Goal: Information Seeking & Learning: Understand process/instructions

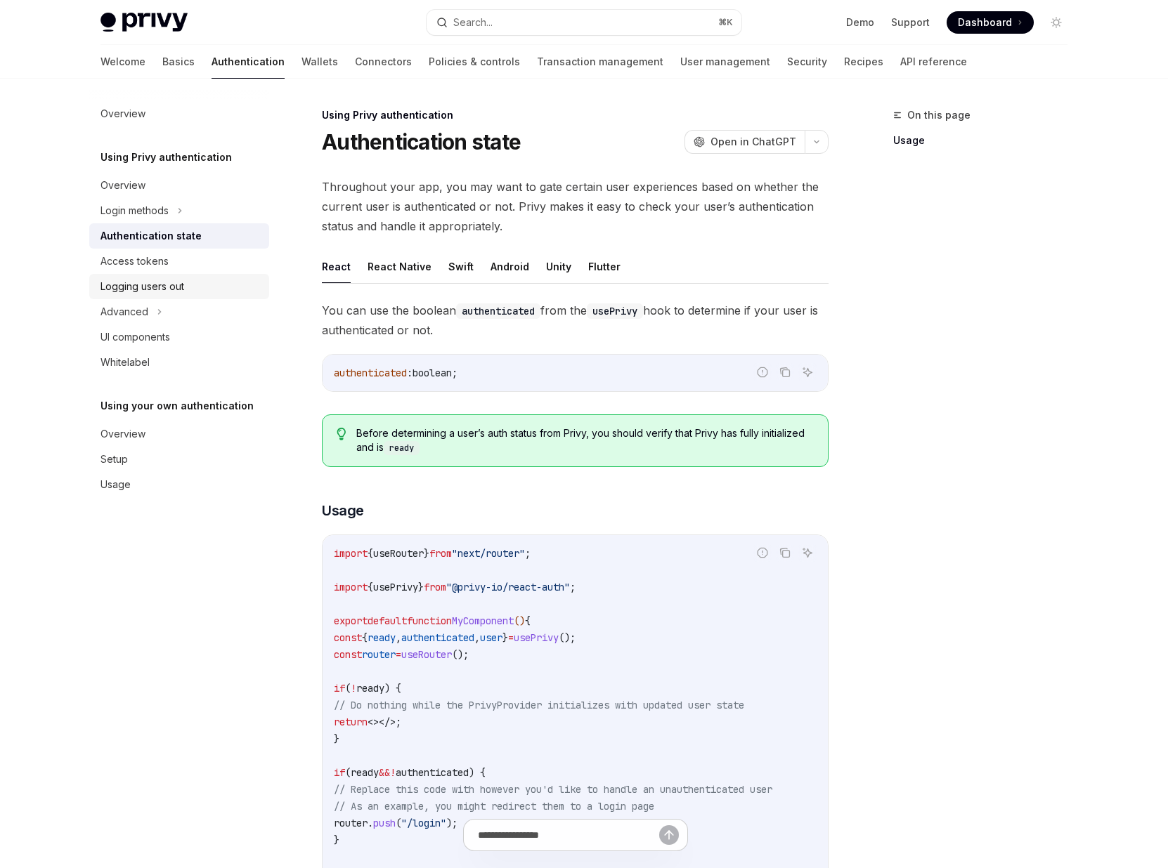
click at [177, 287] on div "Logging users out" at bounding box center [142, 286] width 84 height 17
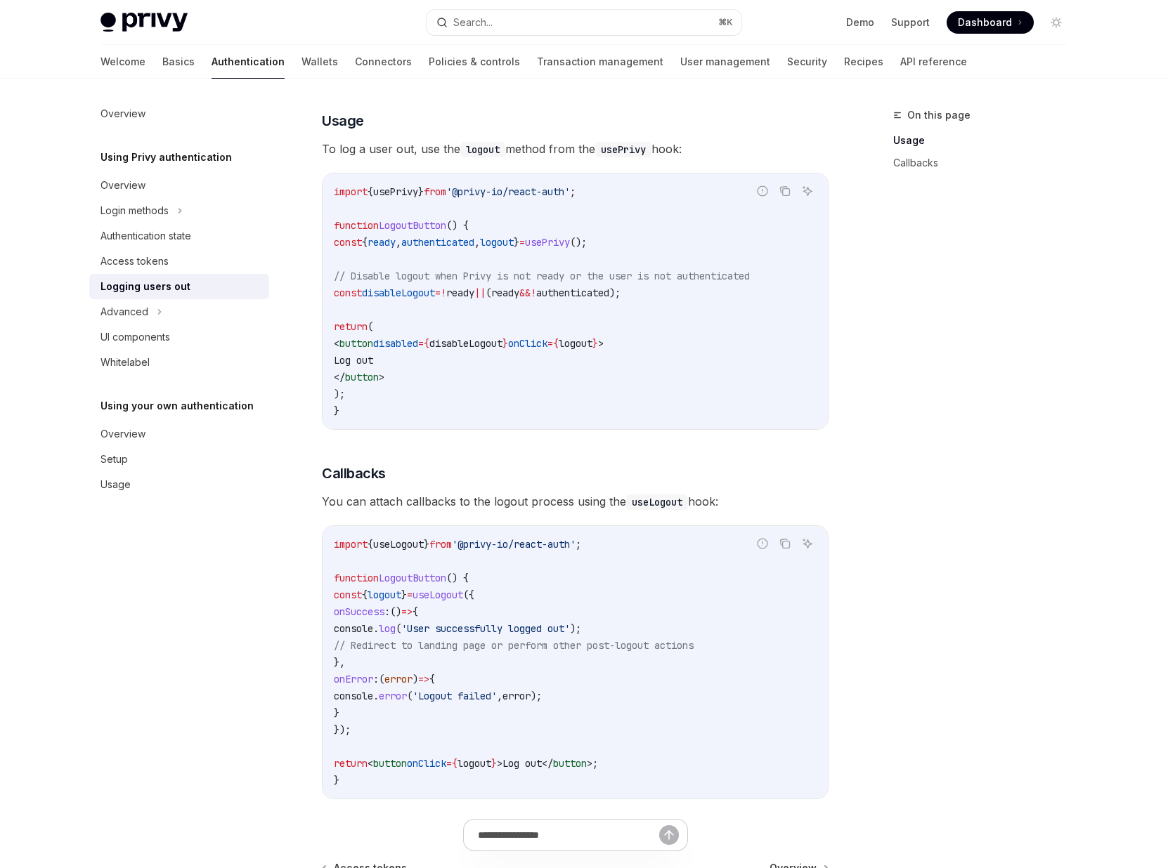
scroll to position [255, 0]
click at [130, 308] on div "Advanced" at bounding box center [124, 311] width 48 height 17
click at [131, 314] on div "Advanced" at bounding box center [124, 311] width 48 height 17
type textarea "*"
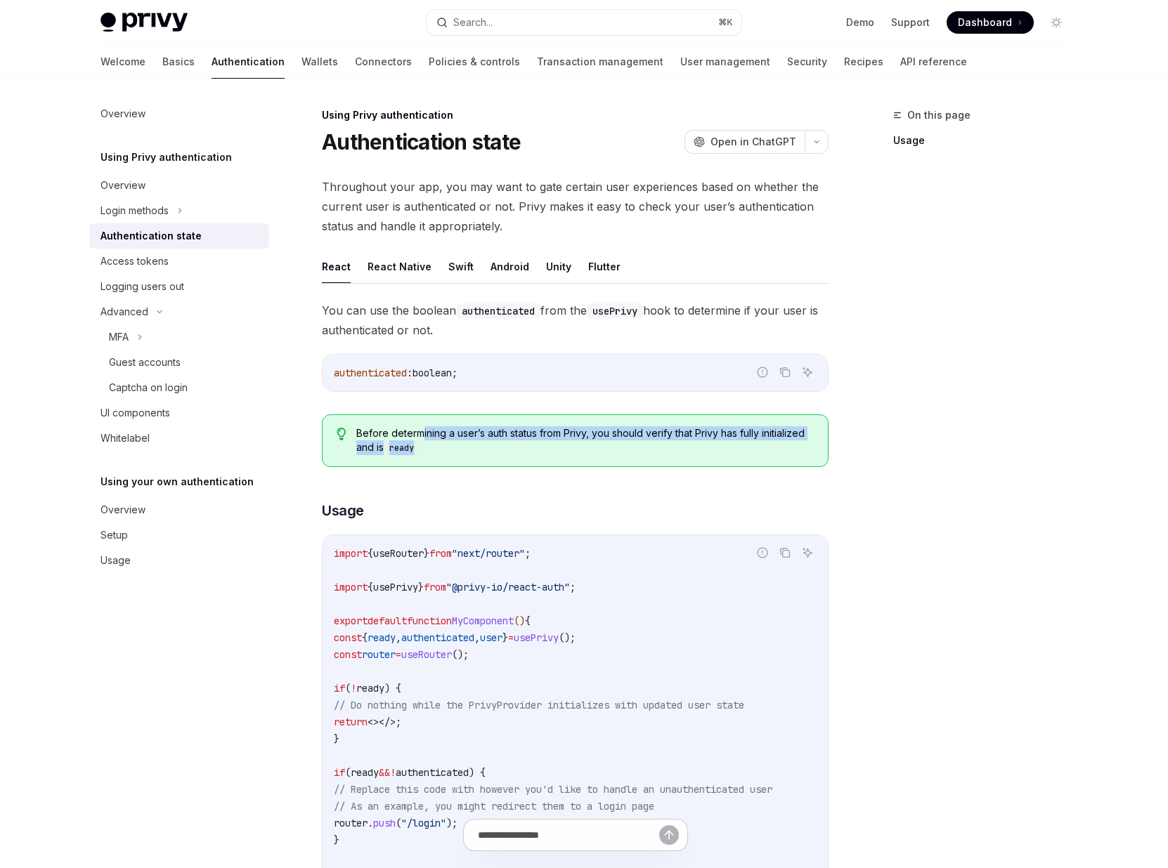
drag, startPoint x: 422, startPoint y: 433, endPoint x: 481, endPoint y: 447, distance: 60.8
click at [481, 447] on span "Before determining a user’s auth status from Privy, you should verify that Priv…" at bounding box center [584, 440] width 457 height 29
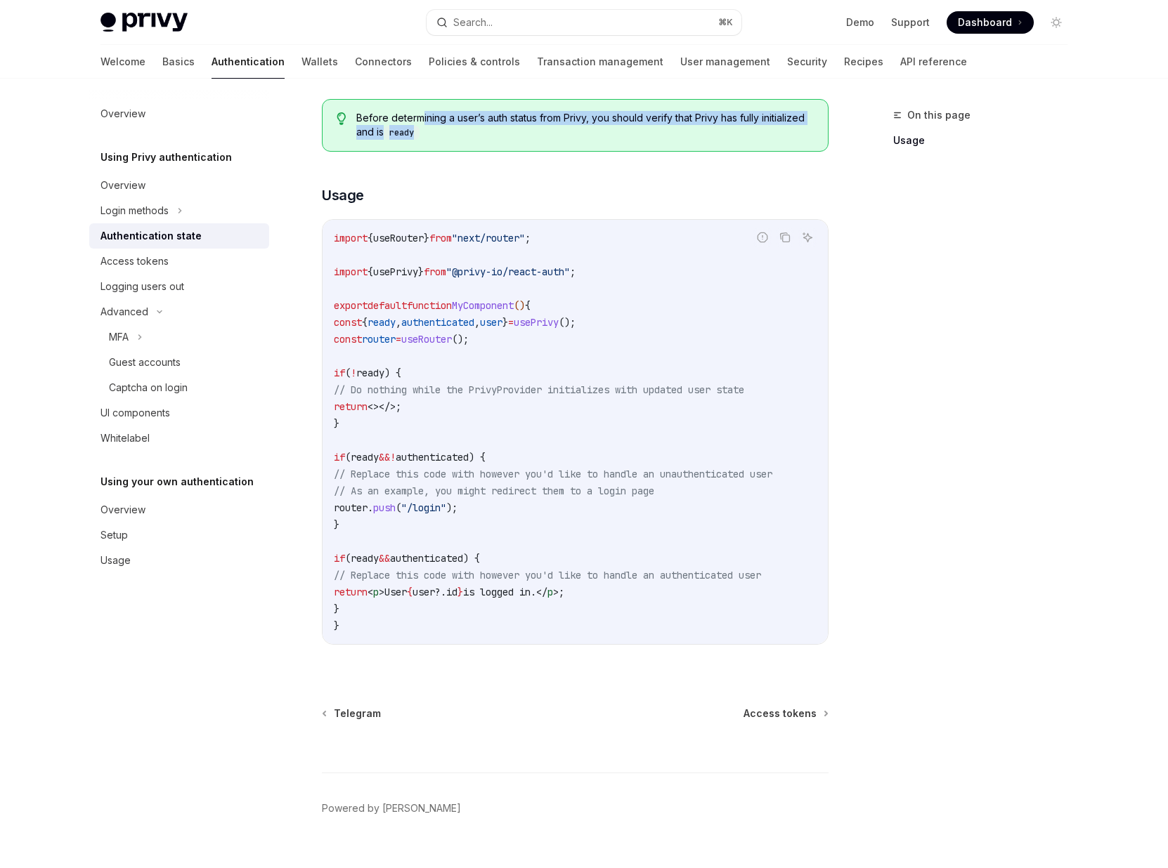
scroll to position [347, 0]
